Goal: Task Accomplishment & Management: Manage account settings

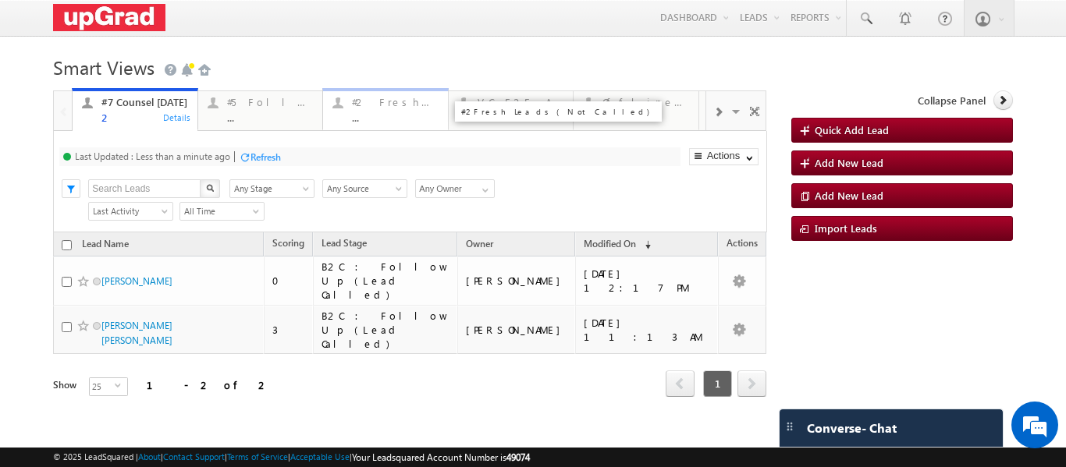
click at [371, 111] on div "#2 Fresh Leads (Not Called) ..." at bounding box center [395, 108] width 87 height 30
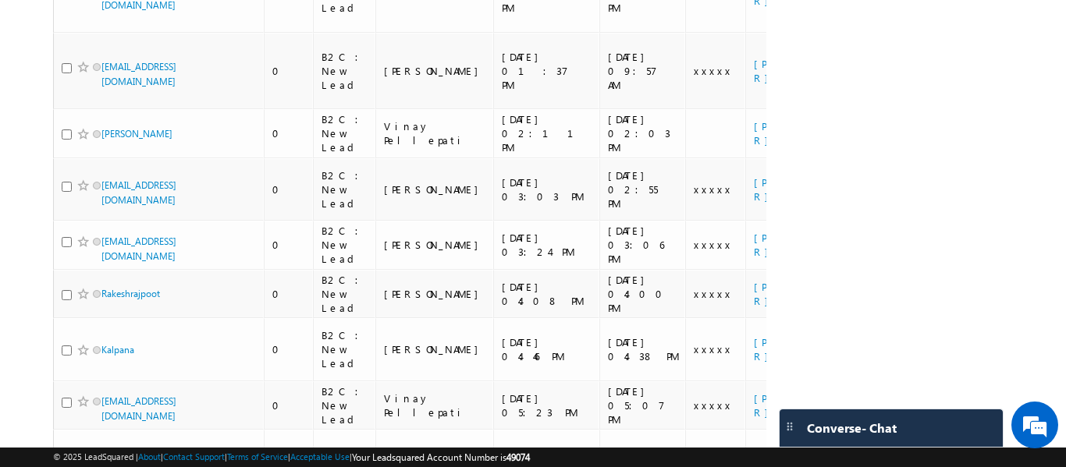
scroll to position [314, 0]
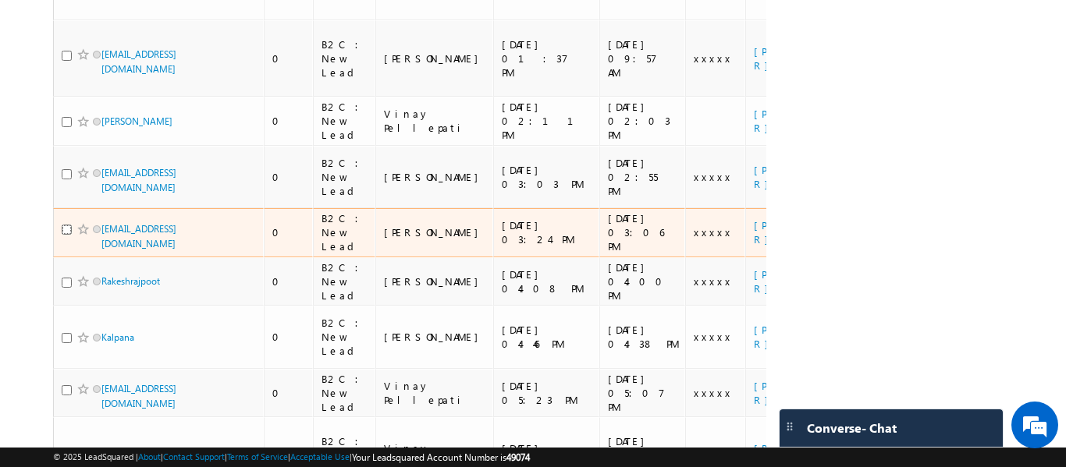
click at [62, 225] on input "checkbox" at bounding box center [67, 230] width 10 height 10
checkbox input "true"
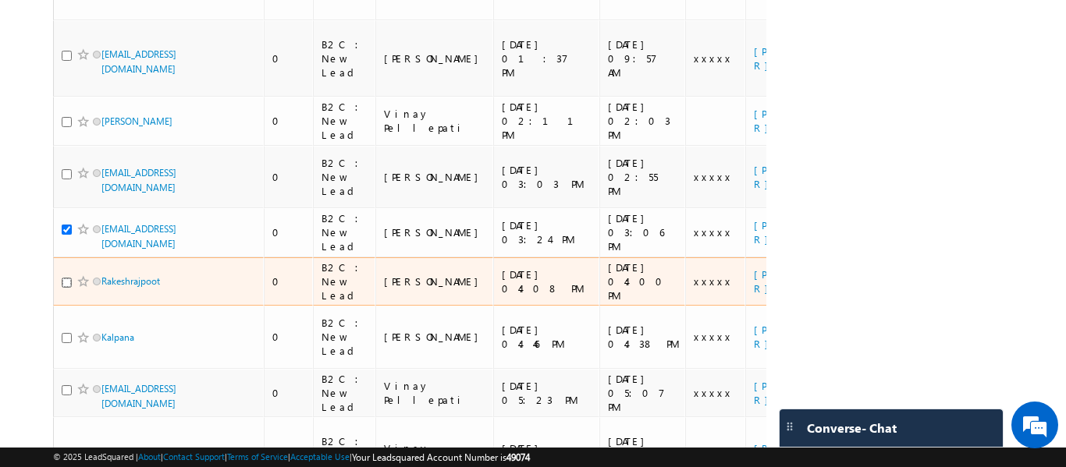
click at [65, 278] on input "checkbox" at bounding box center [67, 283] width 10 height 10
checkbox input "true"
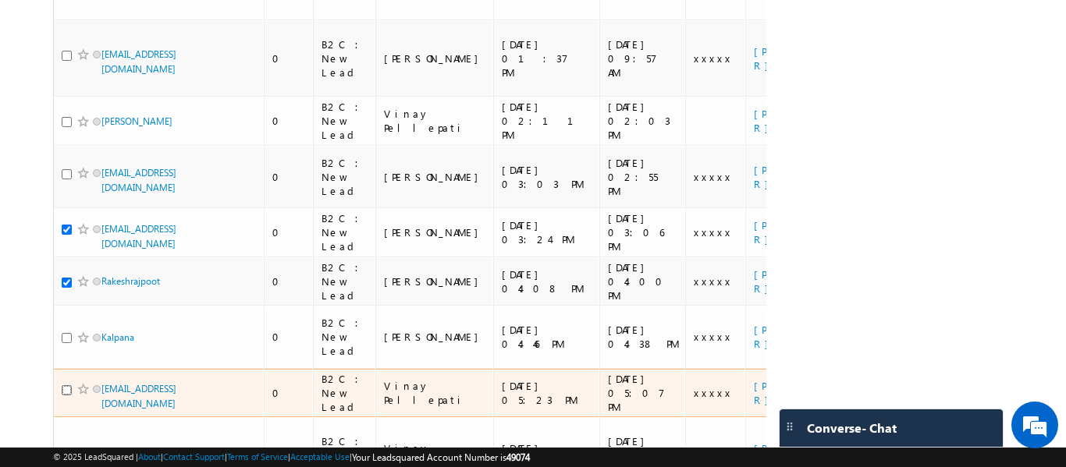
click at [66, 385] on input "checkbox" at bounding box center [67, 390] width 10 height 10
checkbox input "true"
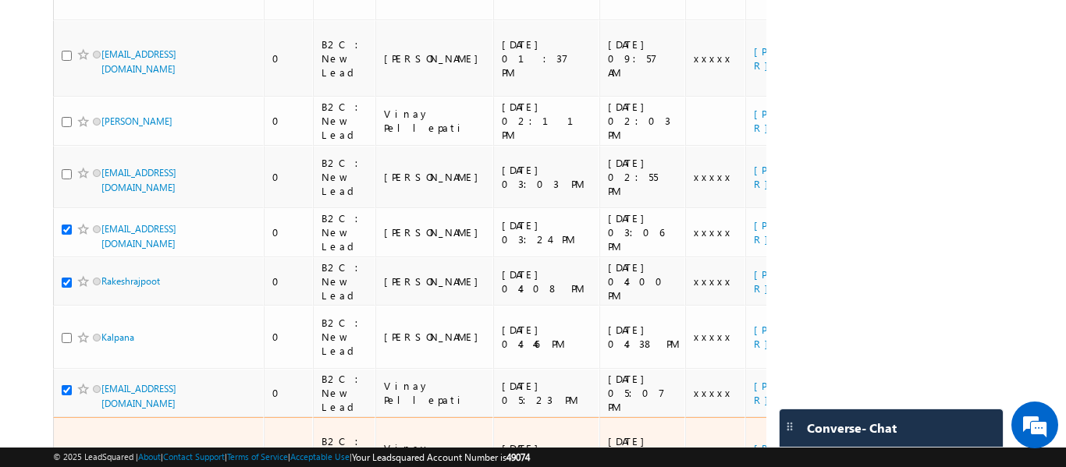
click at [66, 452] on input "checkbox" at bounding box center [67, 457] width 10 height 10
checkbox input "true"
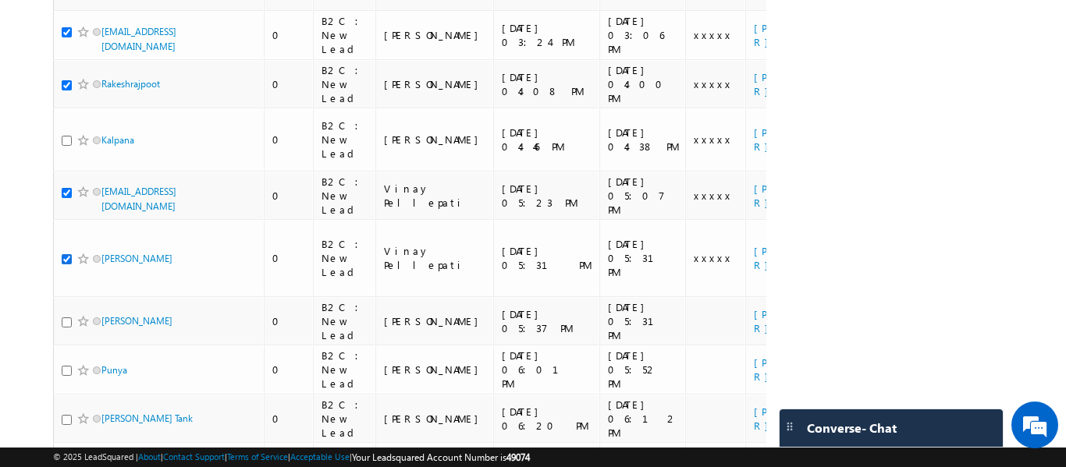
scroll to position [517, 0]
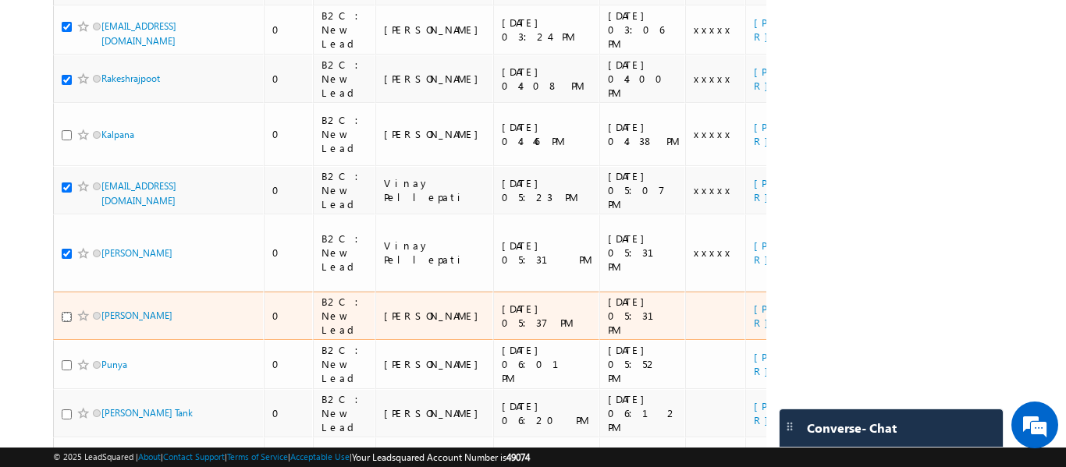
click at [65, 312] on input "checkbox" at bounding box center [67, 317] width 10 height 10
checkbox input "true"
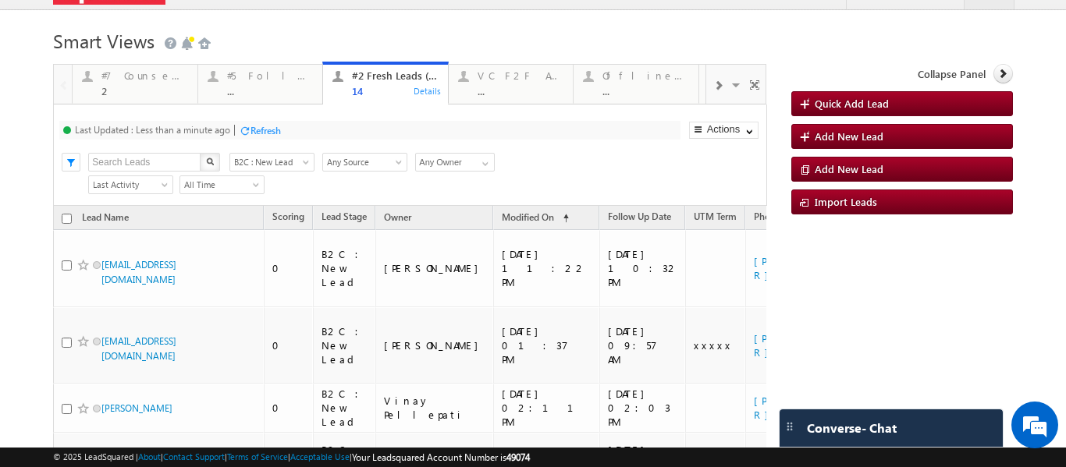
scroll to position [0, 0]
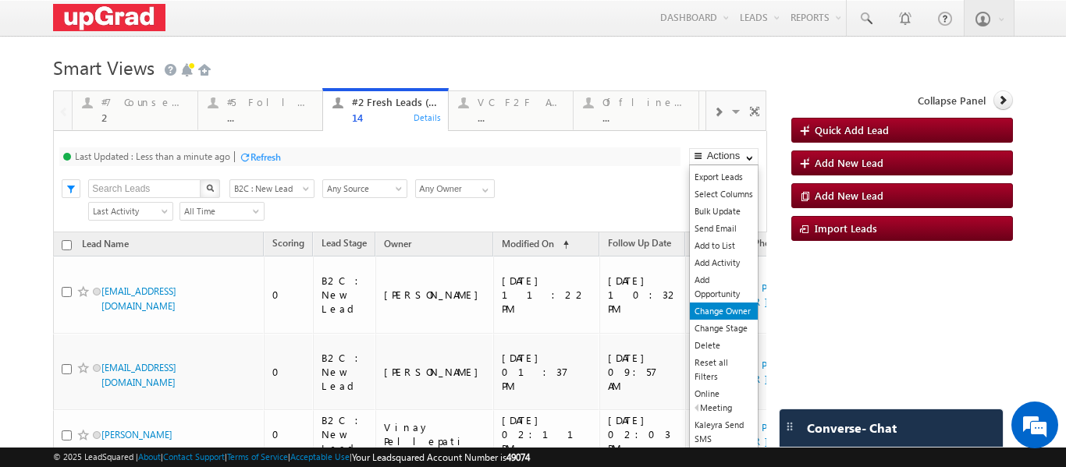
click at [707, 314] on link "Change Owner" at bounding box center [724, 311] width 68 height 17
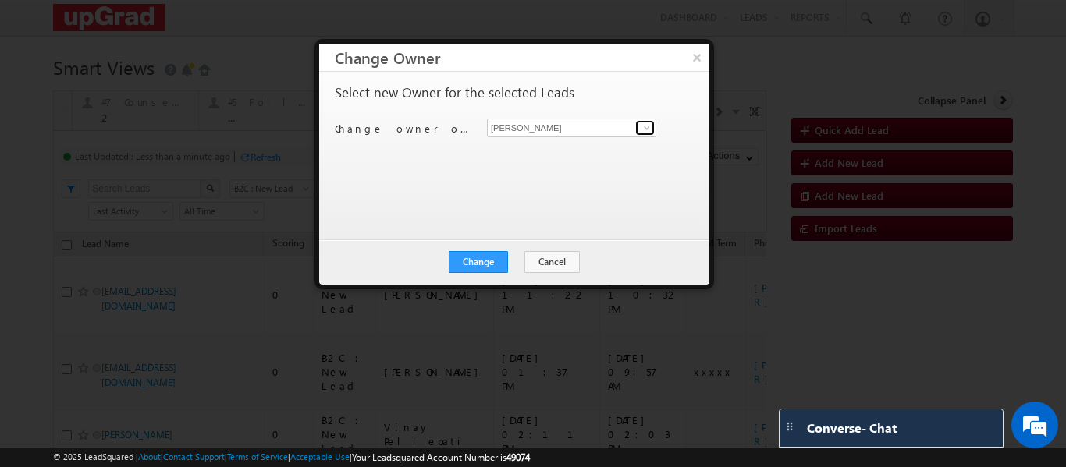
click at [644, 131] on span at bounding box center [647, 128] width 12 height 12
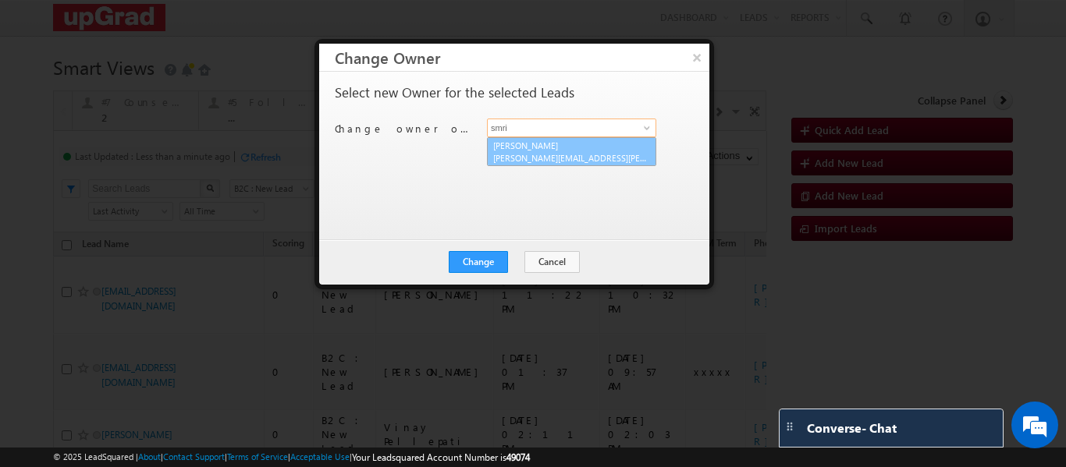
click at [556, 146] on link "Smrita Panday smrita.panday@upgrad.com" at bounding box center [571, 152] width 169 height 30
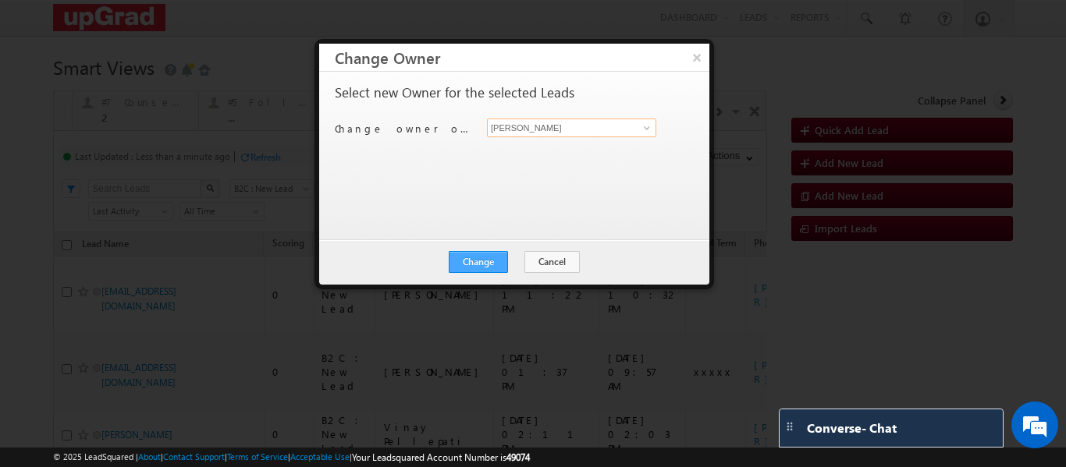
type input "Smrita Panday"
click at [478, 259] on button "Change" at bounding box center [478, 262] width 59 height 22
